Goal: Information Seeking & Learning: Learn about a topic

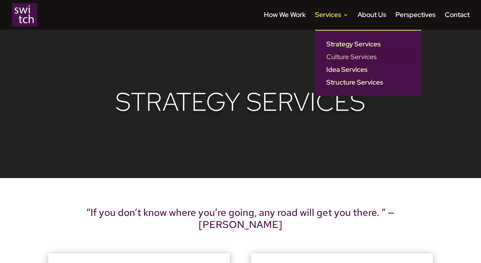
click at [332, 55] on link "Culture Services" at bounding box center [368, 57] width 92 height 13
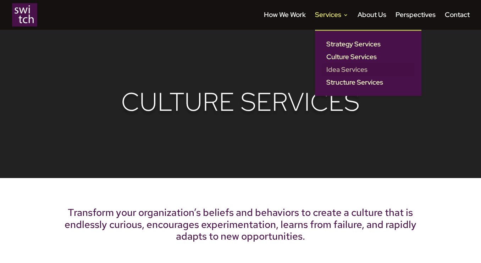
click at [339, 68] on link "Idea Services" at bounding box center [368, 69] width 92 height 13
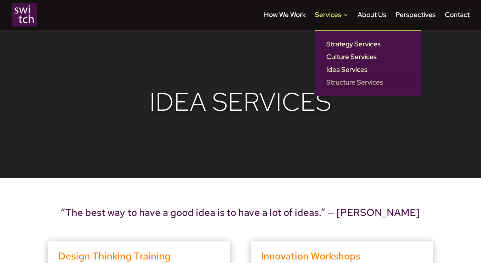
click at [338, 84] on link "Structure Services" at bounding box center [368, 82] width 92 height 13
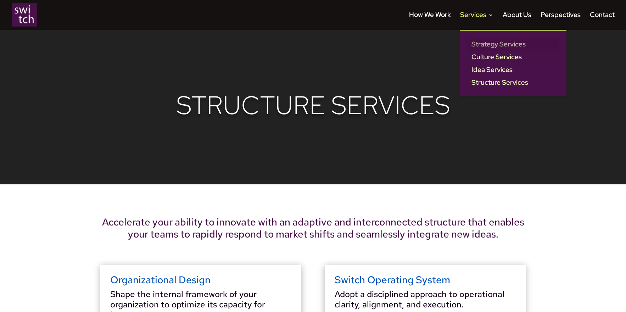
click at [484, 43] on link "Strategy Services" at bounding box center [513, 44] width 92 height 13
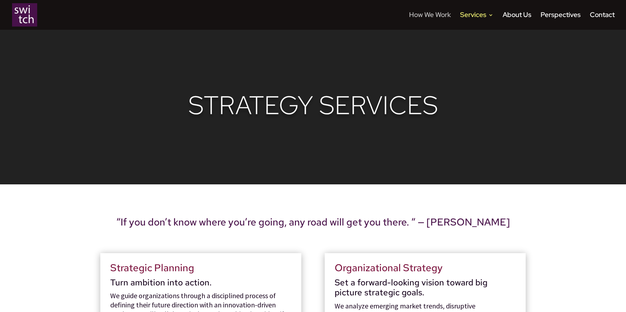
click at [438, 15] on link "How We Work" at bounding box center [430, 20] width 42 height 17
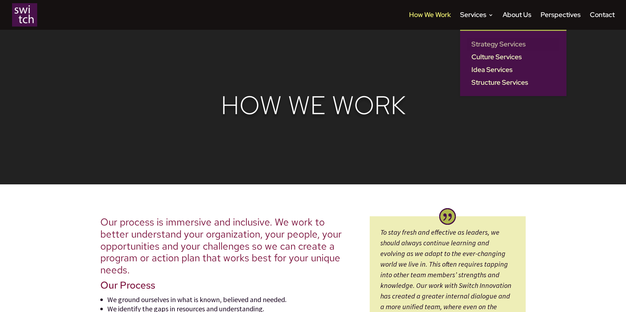
click at [482, 41] on link "Strategy Services" at bounding box center [513, 44] width 92 height 13
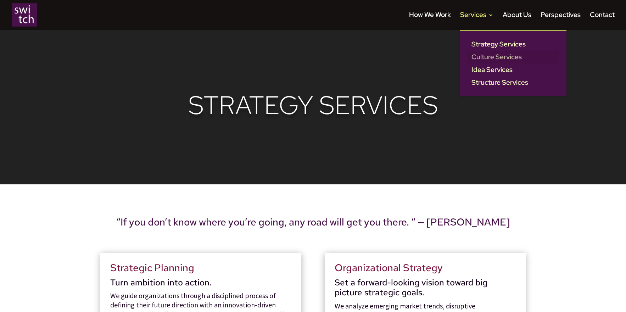
click at [493, 54] on link "Culture Services" at bounding box center [513, 57] width 92 height 13
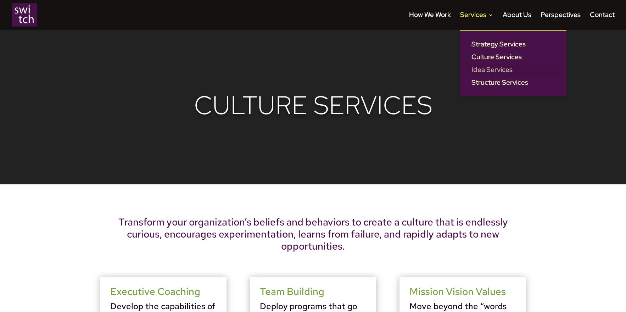
click at [486, 74] on link "Idea Services" at bounding box center [513, 69] width 92 height 13
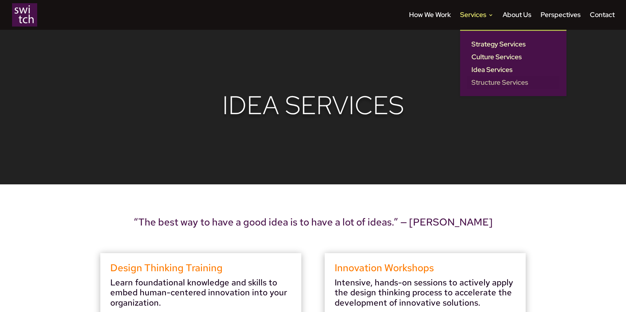
click at [494, 85] on link "Structure Services" at bounding box center [513, 82] width 92 height 13
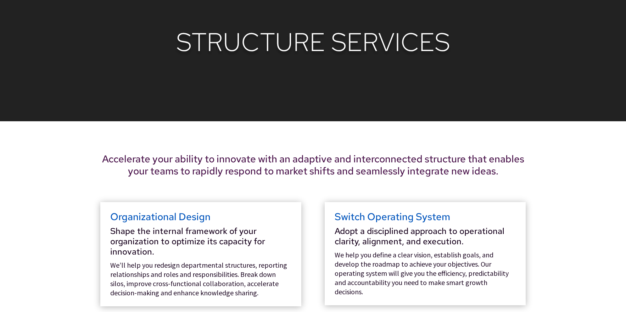
scroll to position [224, 0]
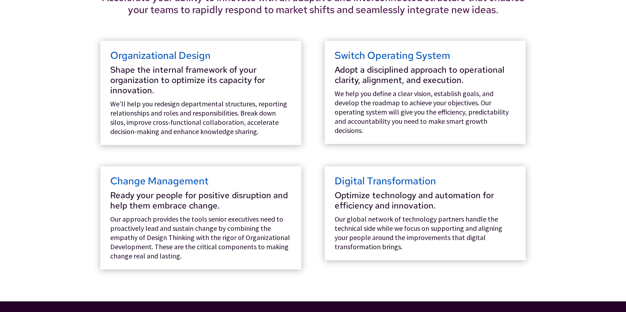
click at [295, 107] on div "Organizational Design Shape the internal framework of your organization to opti…" at bounding box center [200, 93] width 201 height 104
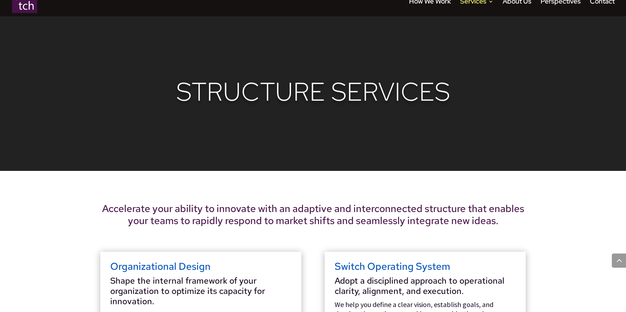
scroll to position [0, 0]
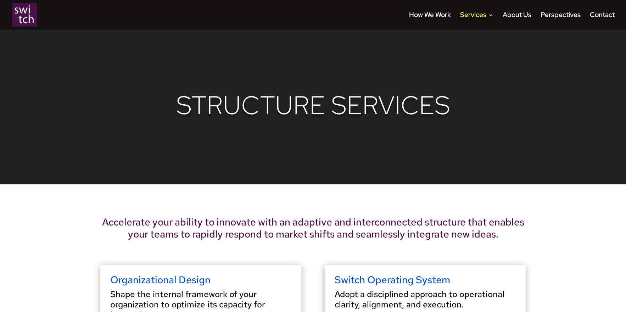
click at [33, 15] on img at bounding box center [24, 14] width 25 height 23
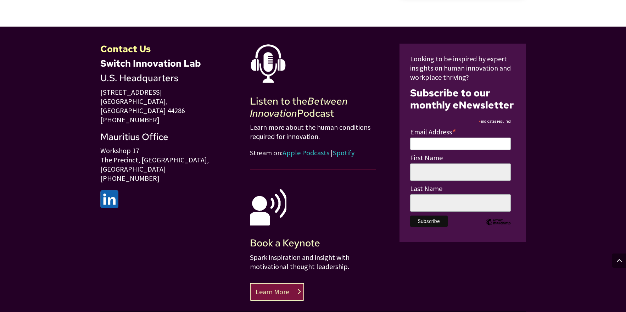
scroll to position [759, 0]
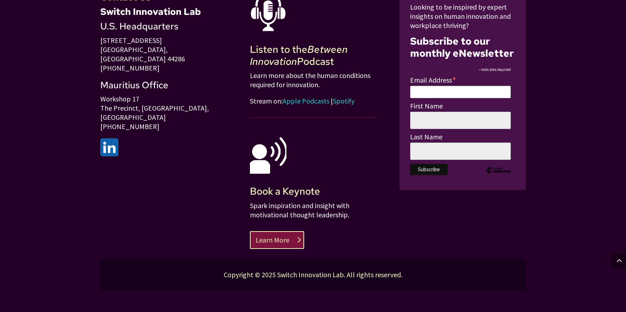
click at [114, 138] on img at bounding box center [109, 147] width 18 height 18
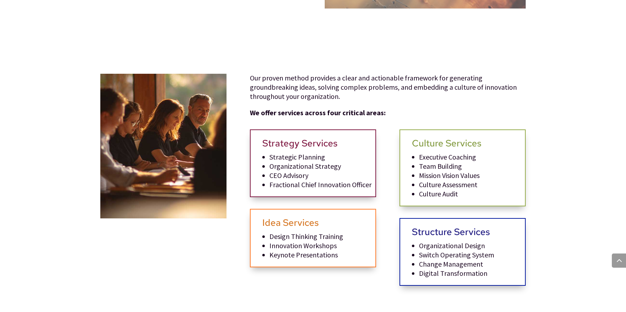
scroll to position [69, 0]
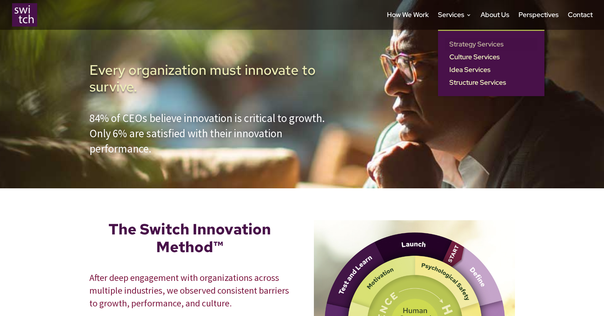
click at [454, 42] on link "Strategy Services" at bounding box center [491, 44] width 92 height 13
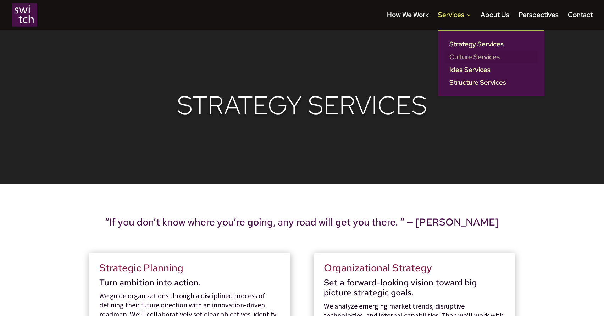
click at [463, 58] on link "Culture Services" at bounding box center [491, 57] width 92 height 13
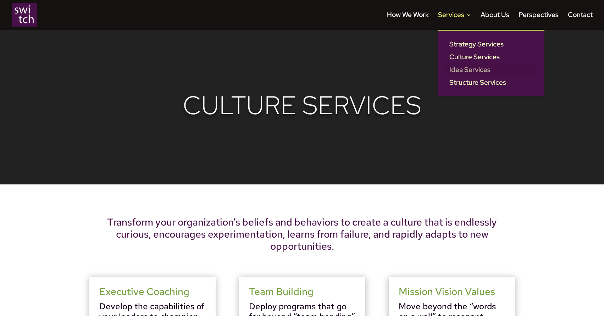
click at [462, 70] on link "Idea Services" at bounding box center [491, 69] width 92 height 13
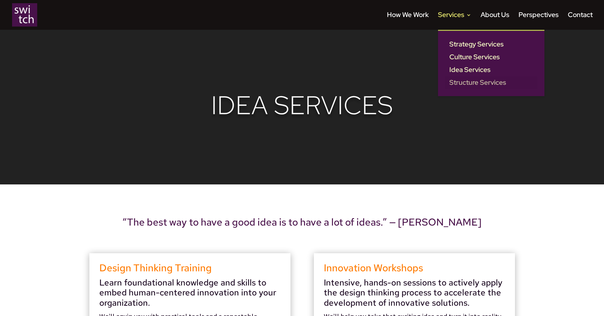
click at [470, 86] on link "Structure Services" at bounding box center [491, 82] width 92 height 13
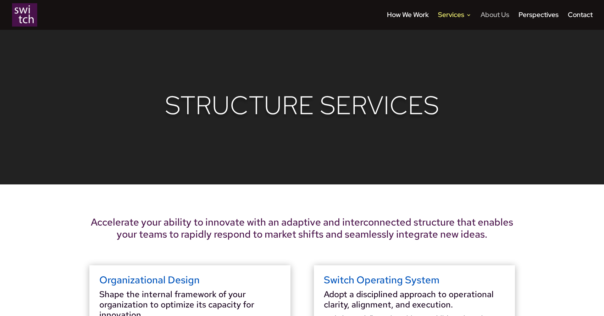
click at [499, 16] on link "About Us" at bounding box center [494, 20] width 29 height 17
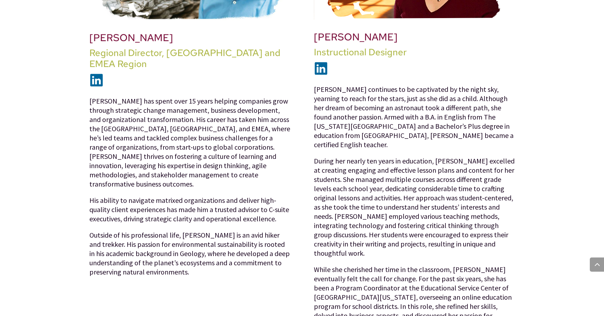
scroll to position [769, 0]
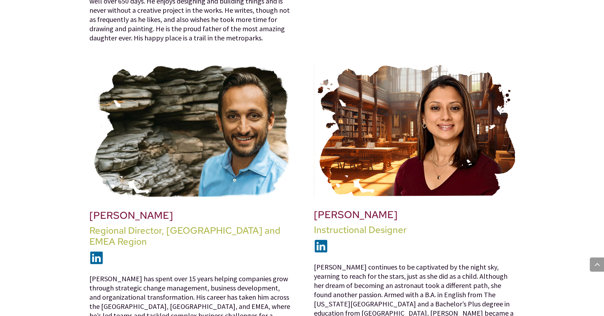
click at [322, 239] on img at bounding box center [321, 246] width 14 height 14
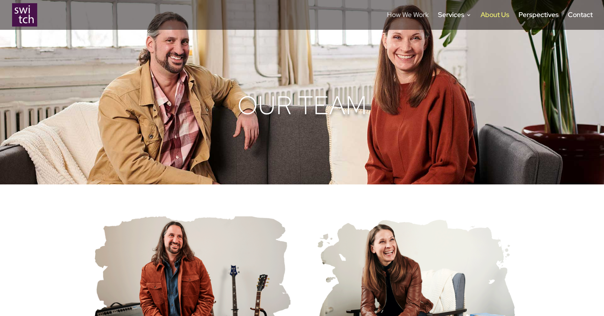
click at [399, 16] on link "How We Work" at bounding box center [408, 20] width 42 height 17
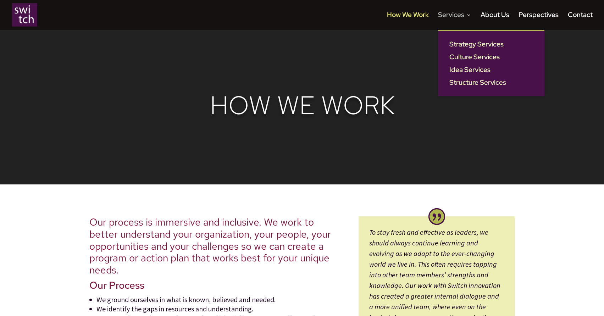
click at [461, 12] on link "Services" at bounding box center [454, 20] width 33 height 17
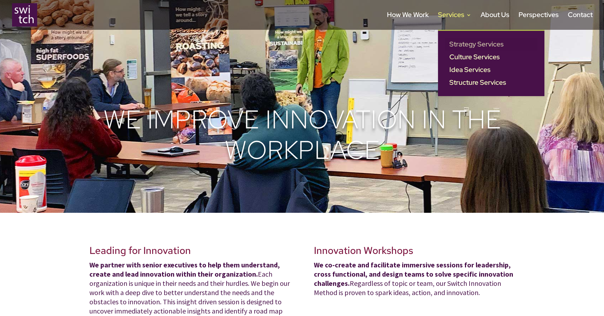
click at [471, 45] on link "Strategy Services" at bounding box center [491, 44] width 92 height 13
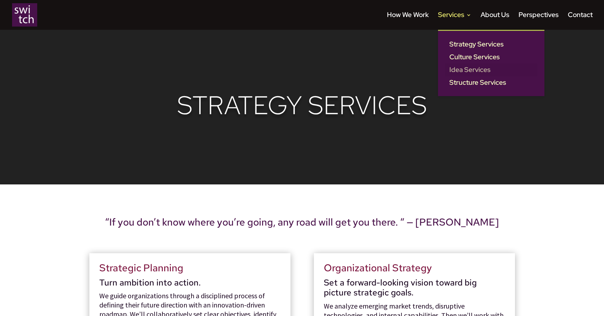
click at [457, 70] on link "Idea Services" at bounding box center [491, 69] width 92 height 13
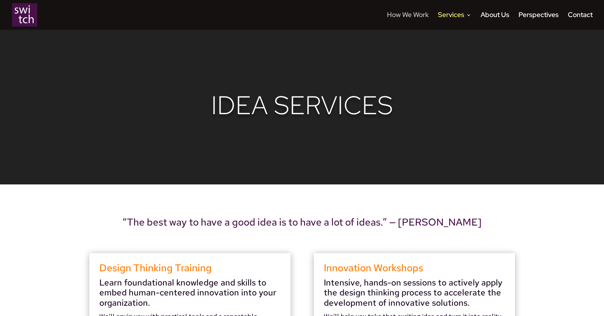
click at [425, 14] on link "How We Work" at bounding box center [408, 20] width 42 height 17
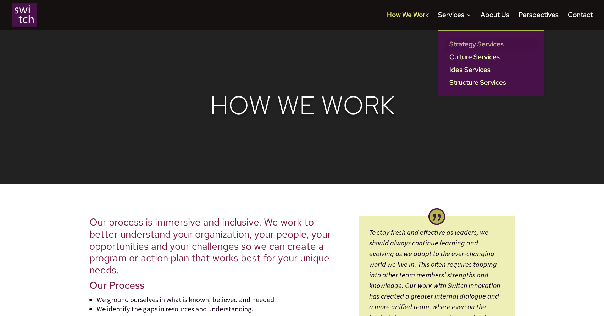
click at [466, 45] on link "Strategy Services" at bounding box center [491, 44] width 92 height 13
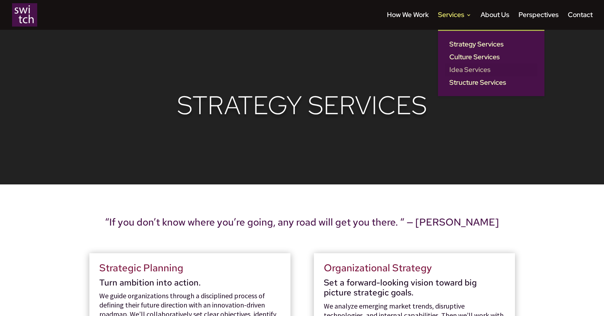
click at [469, 71] on link "Idea Services" at bounding box center [491, 69] width 92 height 13
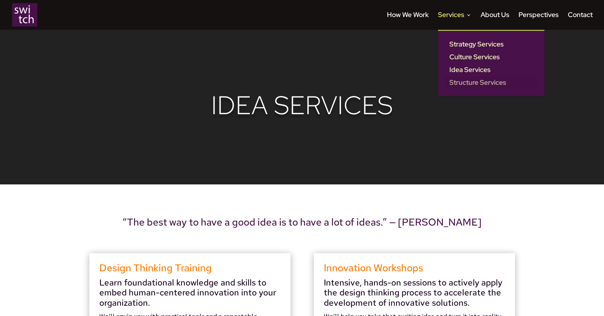
click at [467, 80] on link "Structure Services" at bounding box center [491, 82] width 92 height 13
